Goal: Task Accomplishment & Management: Manage account settings

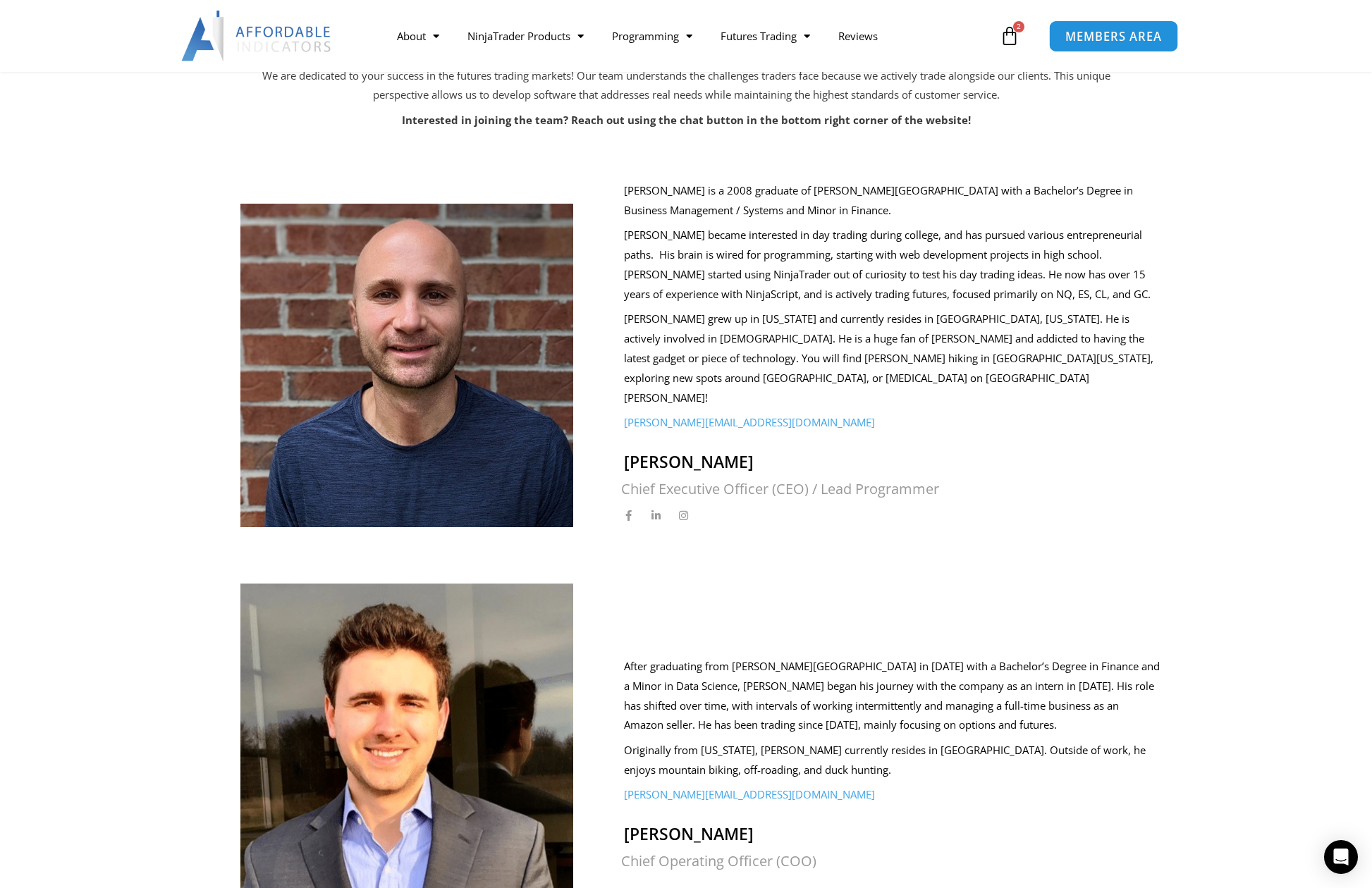
click at [1113, 38] on span "MEMBERS AREA" at bounding box center [1114, 36] width 96 height 12
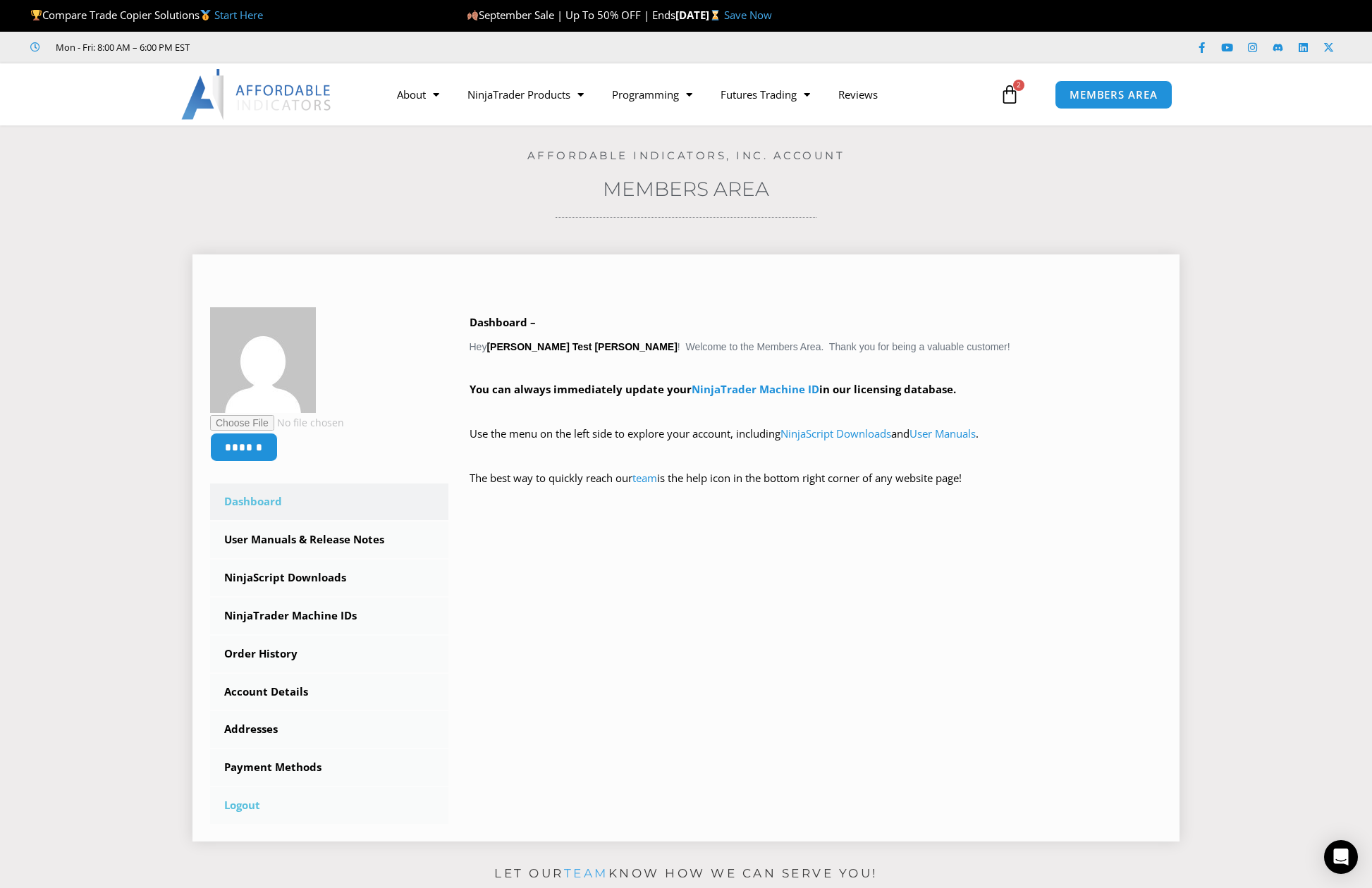
click at [245, 804] on link "Logout" at bounding box center [329, 805] width 238 height 36
